Goal: Task Accomplishment & Management: Manage account settings

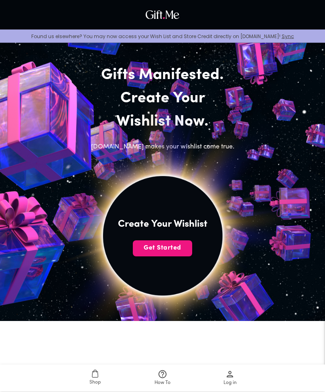
scroll to position [20, 0]
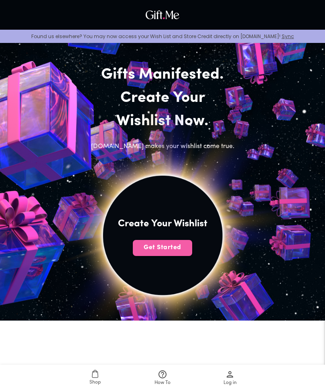
click at [152, 252] on span "Get Started" at bounding box center [162, 247] width 59 height 9
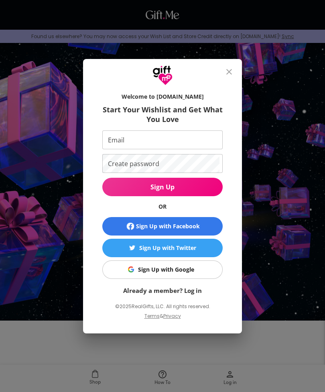
click at [124, 274] on span "Sign Up with Google" at bounding box center [161, 270] width 110 height 9
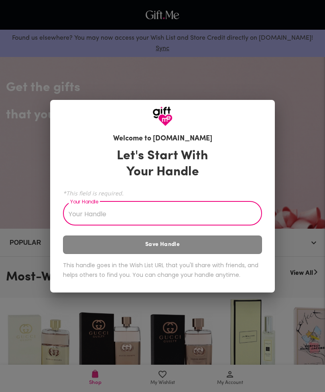
click at [215, 214] on input "Your Handle" at bounding box center [158, 214] width 190 height 22
click at [217, 209] on input "Your Handle" at bounding box center [158, 214] width 190 height 22
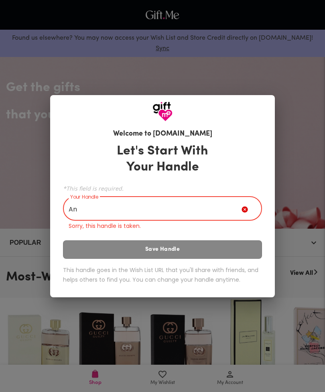
type input "A"
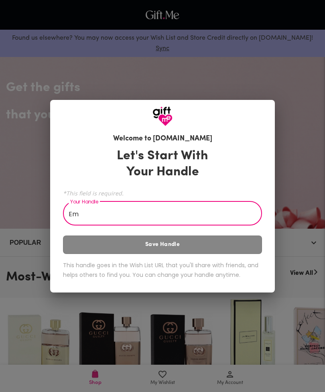
type input "E"
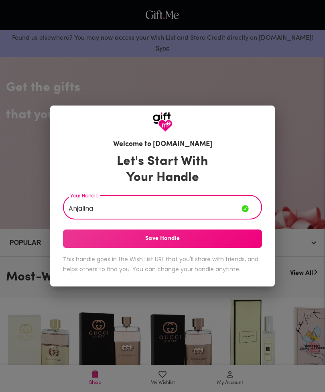
type input "Anjalina"
click at [228, 240] on span "Save Handle" at bounding box center [162, 239] width 199 height 9
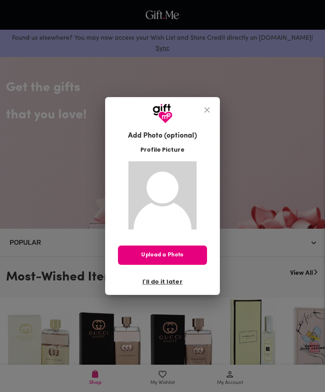
click at [186, 254] on span "Upload a Photo" at bounding box center [162, 255] width 89 height 9
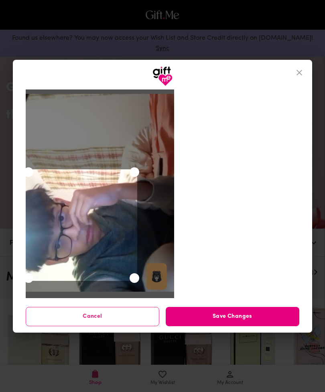
click at [246, 316] on span "Save Changes" at bounding box center [233, 317] width 134 height 9
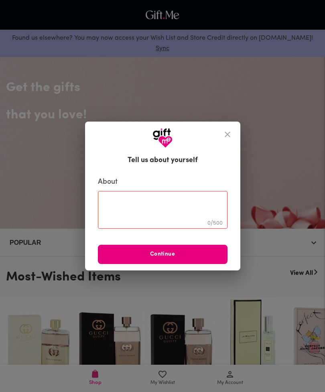
click at [223, 132] on icon "close" at bounding box center [228, 135] width 10 height 10
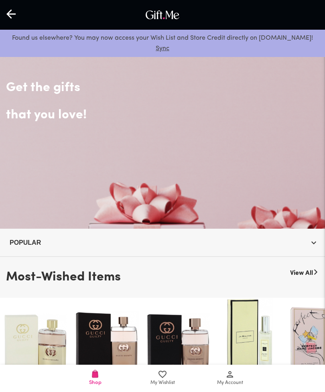
click at [245, 149] on div "Get the gifts that you love!" at bounding box center [162, 140] width 325 height 177
click at [247, 147] on div "Get the gifts that you love!" at bounding box center [162, 140] width 325 height 177
click at [245, 148] on div "Get the gifts that you love!" at bounding box center [162, 140] width 325 height 177
click at [22, 112] on h2 "that you love!" at bounding box center [162, 115] width 313 height 23
click at [32, 116] on h2 "that you love!" at bounding box center [162, 115] width 313 height 23
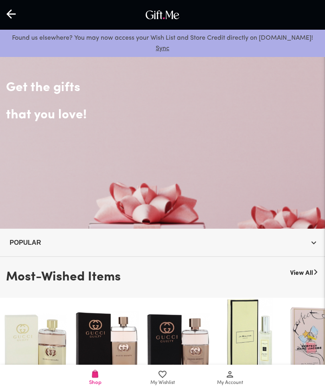
click at [217, 156] on div "Get the gifts that you love!" at bounding box center [162, 140] width 325 height 177
click at [135, 385] on span "My Wishlist" at bounding box center [163, 378] width 58 height 17
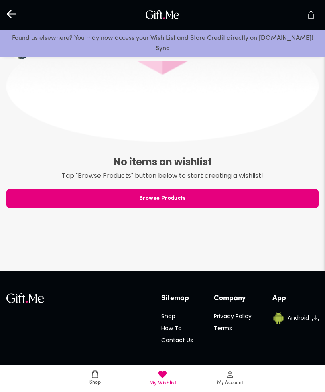
click at [174, 272] on div "Sitemap Shop How To Contact Us Company Privacy Policy Terms App Android © 2025 …" at bounding box center [162, 345] width 325 height 148
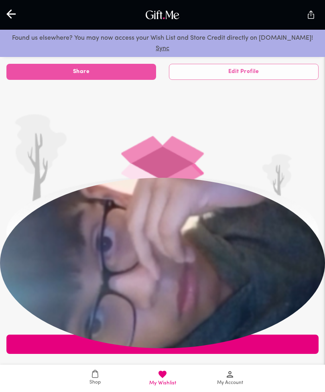
scroll to position [199, 0]
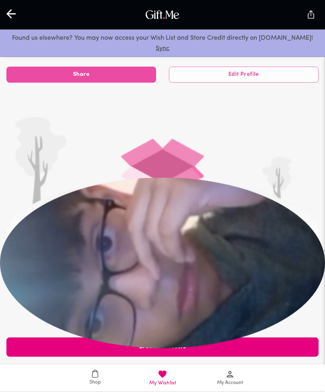
click at [196, 275] on div at bounding box center [162, 263] width 325 height 171
click at [184, 168] on img at bounding box center [162, 204] width 313 height 173
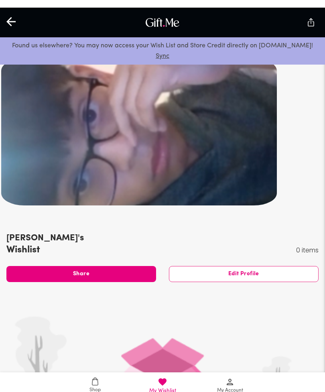
scroll to position [0, 0]
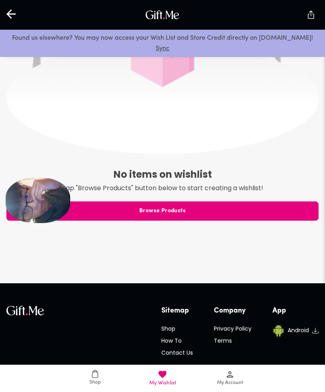
click at [181, 260] on div "Found us elsewhere? You may now access your Wish List and Store Credit directly…" at bounding box center [162, 25] width 325 height 813
